Goal: Navigation & Orientation: Go to known website

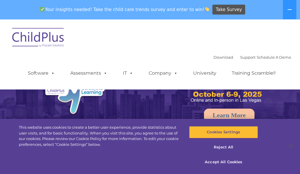
select select "MEDIUM"
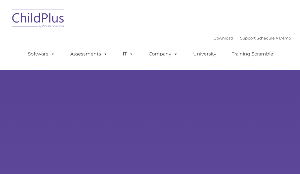
type input ""
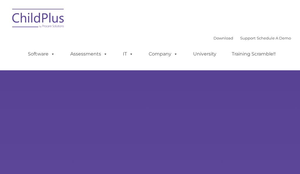
select select "MEDIUM"
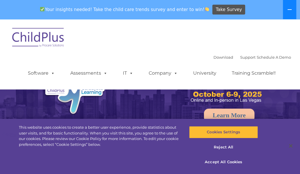
click at [291, 9] on icon at bounding box center [290, 9] width 5 height 5
